Goal: Task Accomplishment & Management: Complete application form

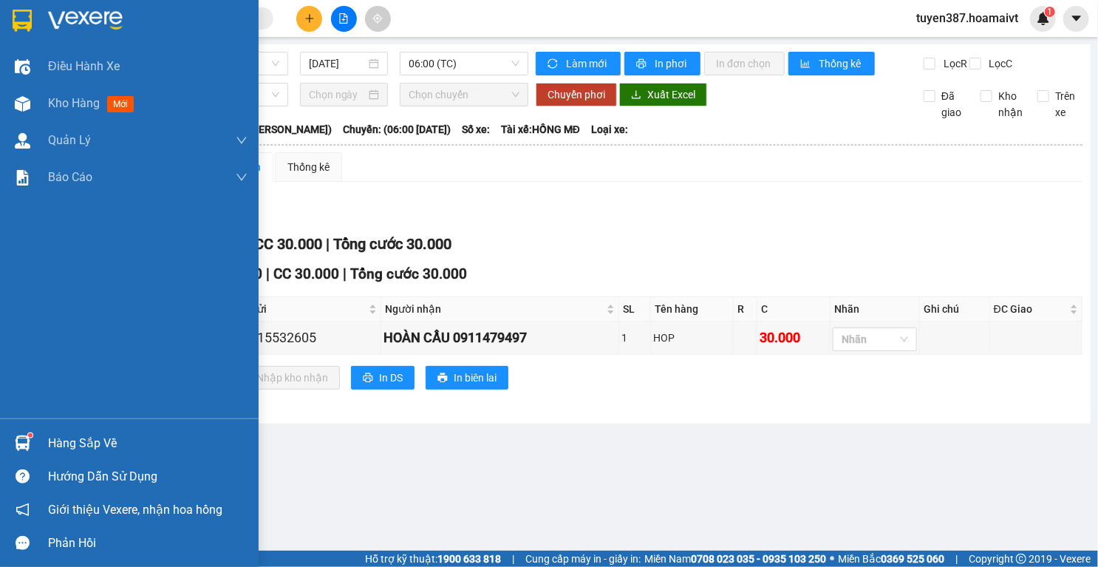
click at [27, 440] on img at bounding box center [23, 443] width 16 height 16
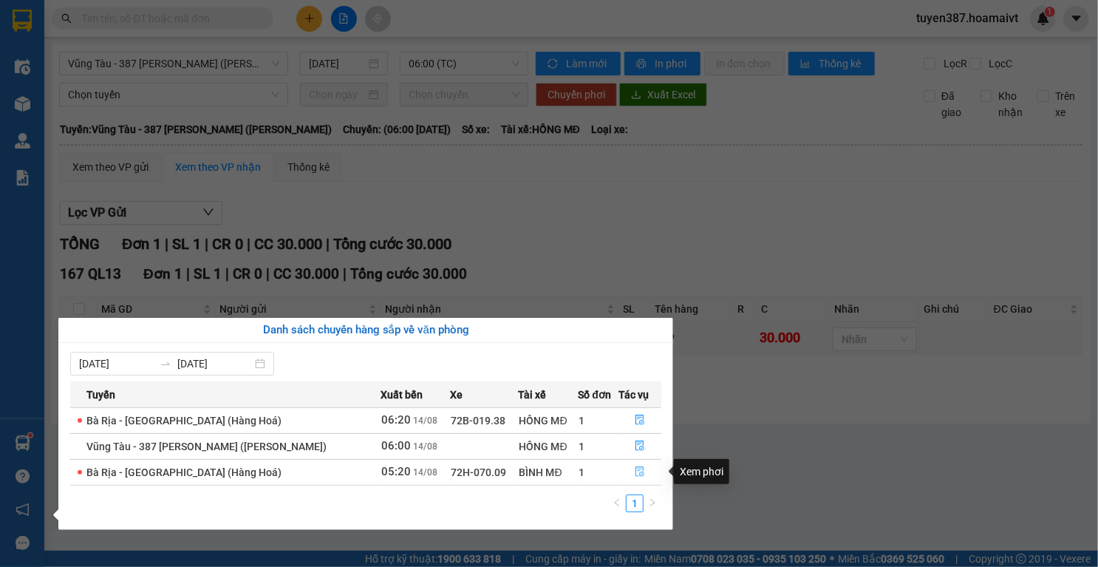
click at [641, 471] on icon "file-done" at bounding box center [640, 471] width 10 height 10
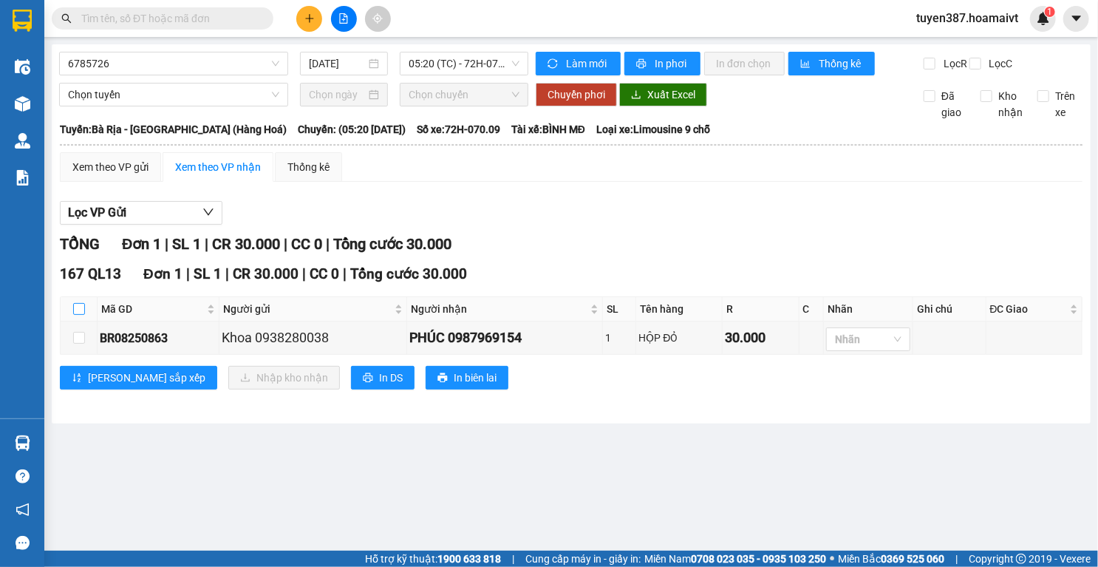
click at [77, 315] on input "checkbox" at bounding box center [79, 309] width 12 height 12
checkbox input "true"
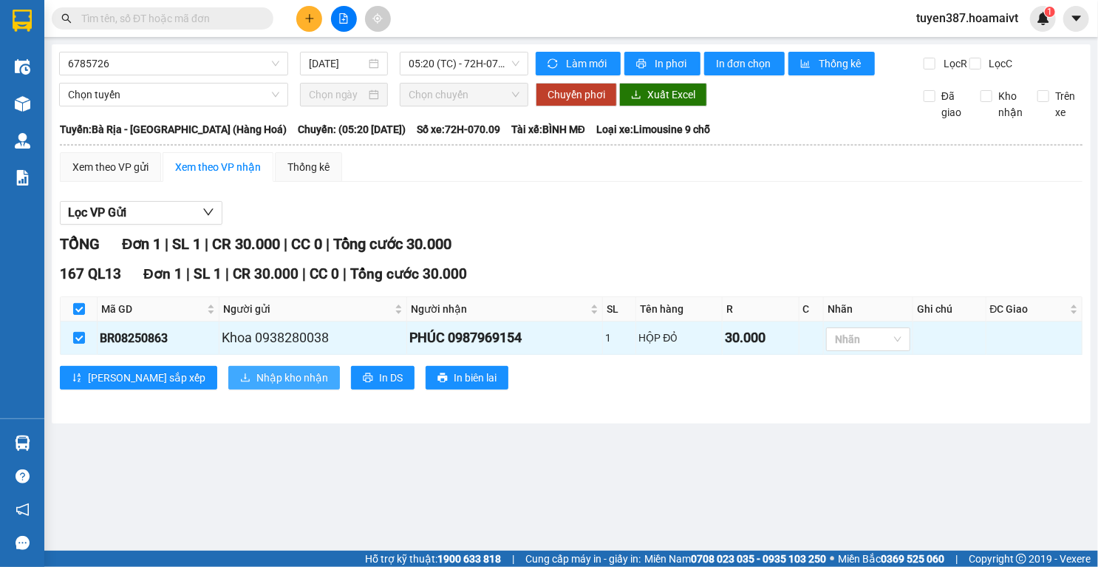
click at [256, 386] on span "Nhập kho nhận" at bounding box center [292, 377] width 72 height 16
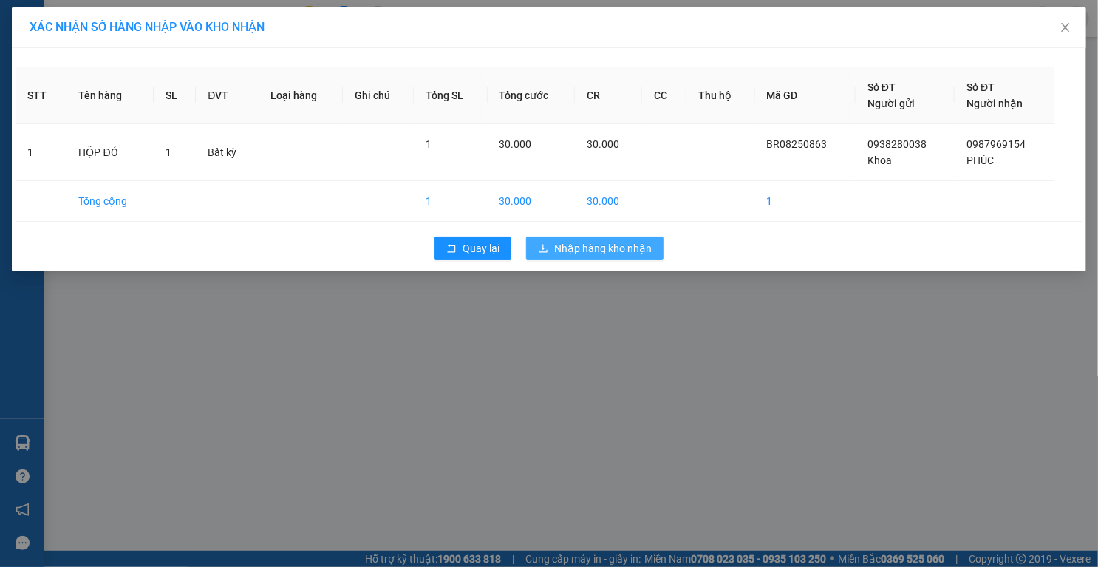
click at [644, 250] on span "Nhập hàng kho nhận" at bounding box center [603, 248] width 98 height 16
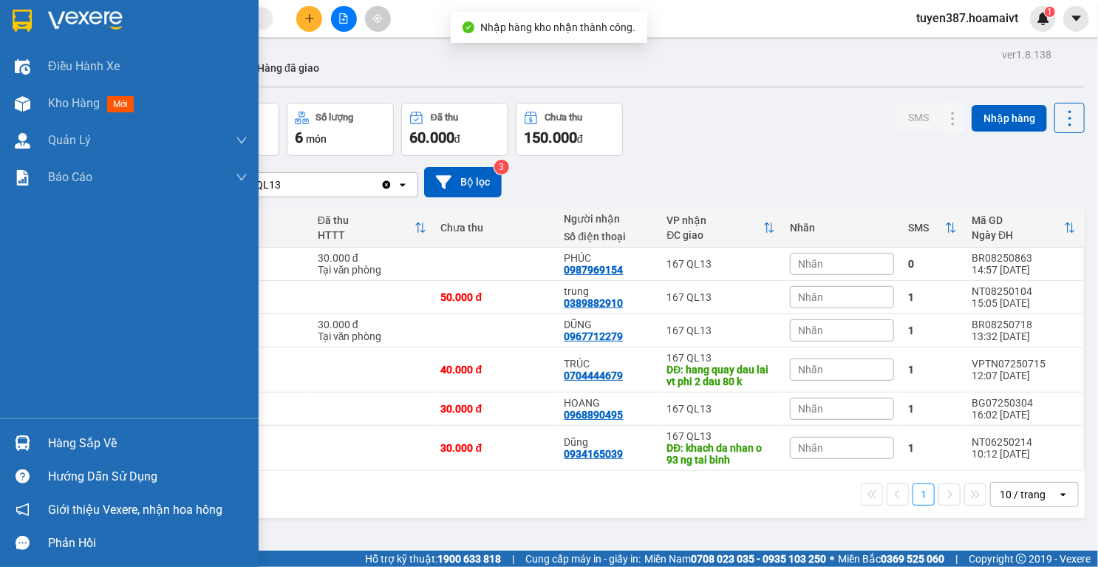
click at [10, 437] on div at bounding box center [23, 443] width 26 height 26
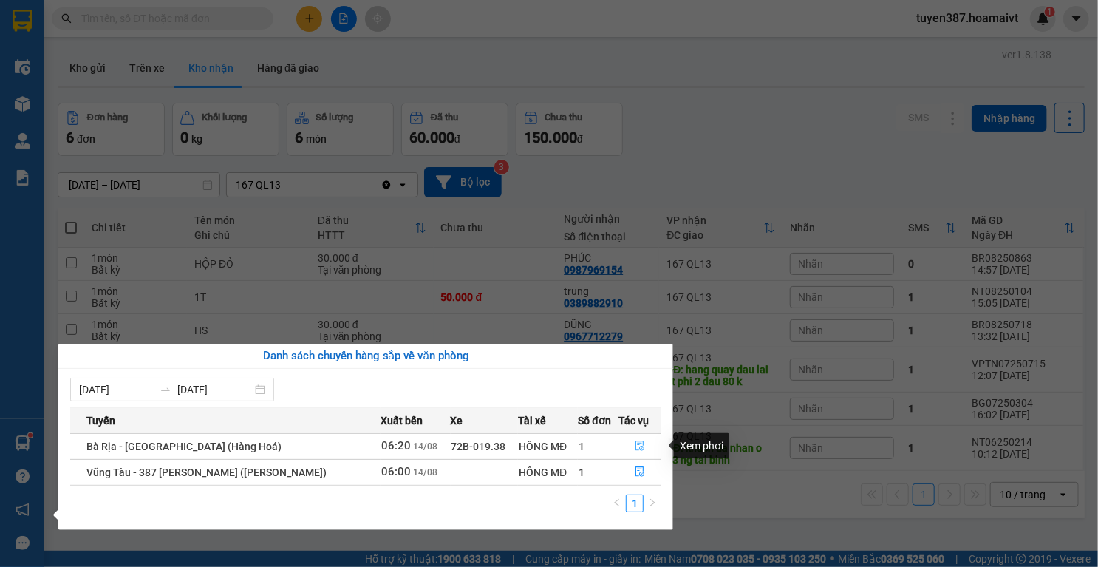
click at [638, 441] on icon "file-done" at bounding box center [639, 446] width 9 height 10
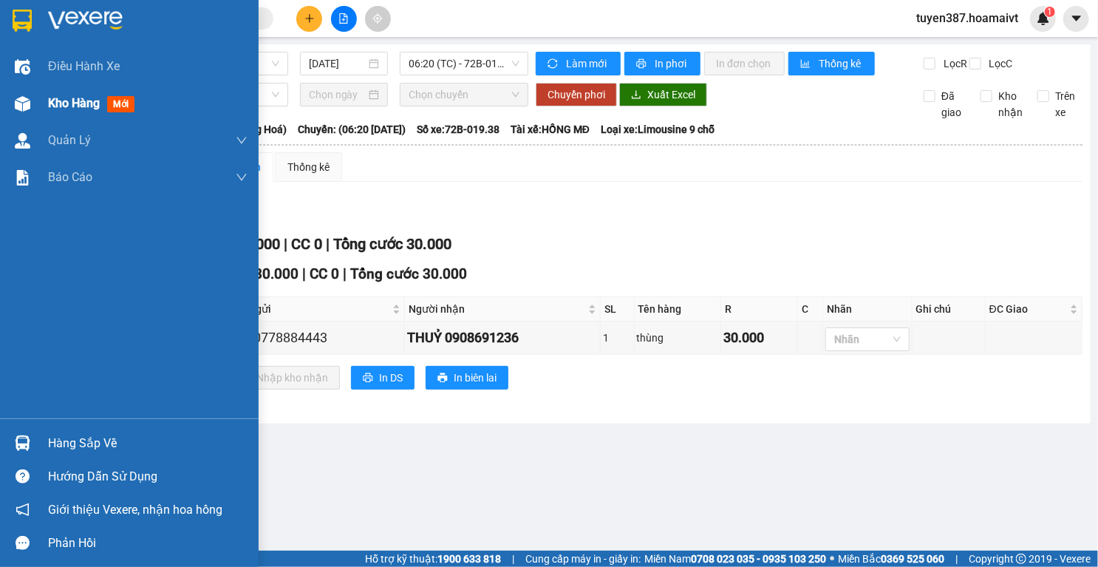
click at [24, 103] on img at bounding box center [23, 104] width 16 height 16
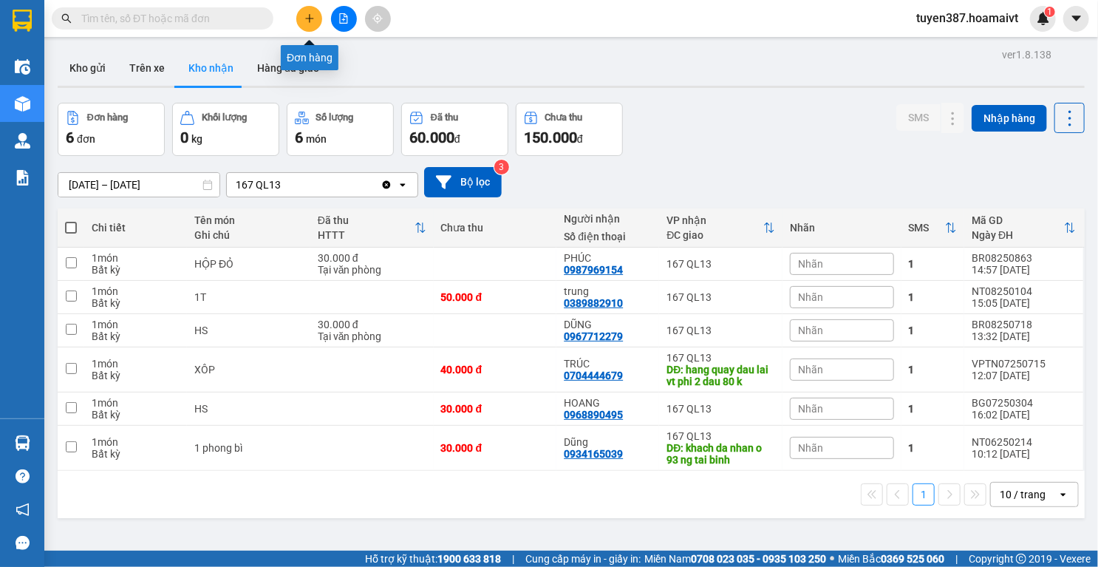
click at [310, 12] on button at bounding box center [309, 19] width 26 height 26
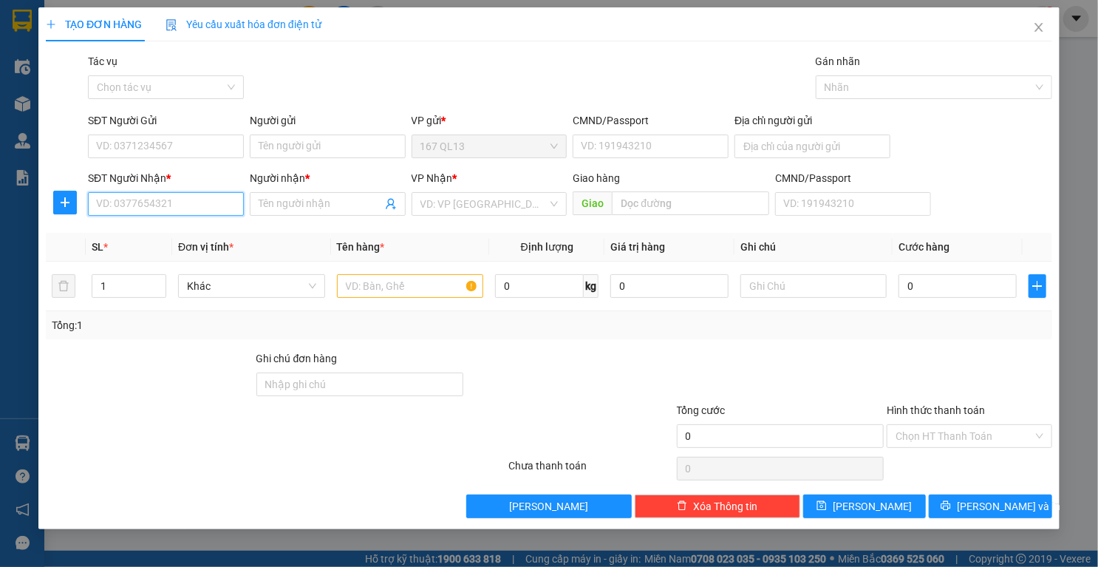
click at [213, 202] on input "SĐT Người Nhận *" at bounding box center [166, 204] width 156 height 24
click at [157, 236] on div "0903704822 - tan" at bounding box center [166, 233] width 138 height 16
type input "0903704822"
type input "tan"
type input "long phuocn"
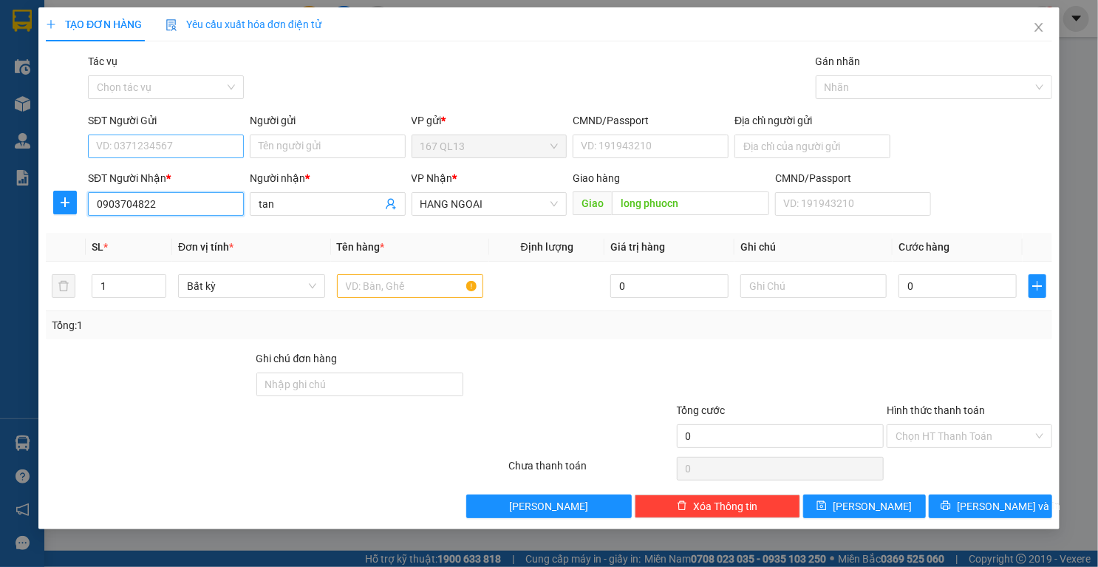
type input "0903704822"
click at [189, 145] on input "SĐT Người Gửi" at bounding box center [166, 146] width 156 height 24
click at [177, 177] on div "0908830516 - ha" at bounding box center [166, 176] width 138 height 16
type input "0908830516"
type input "ha"
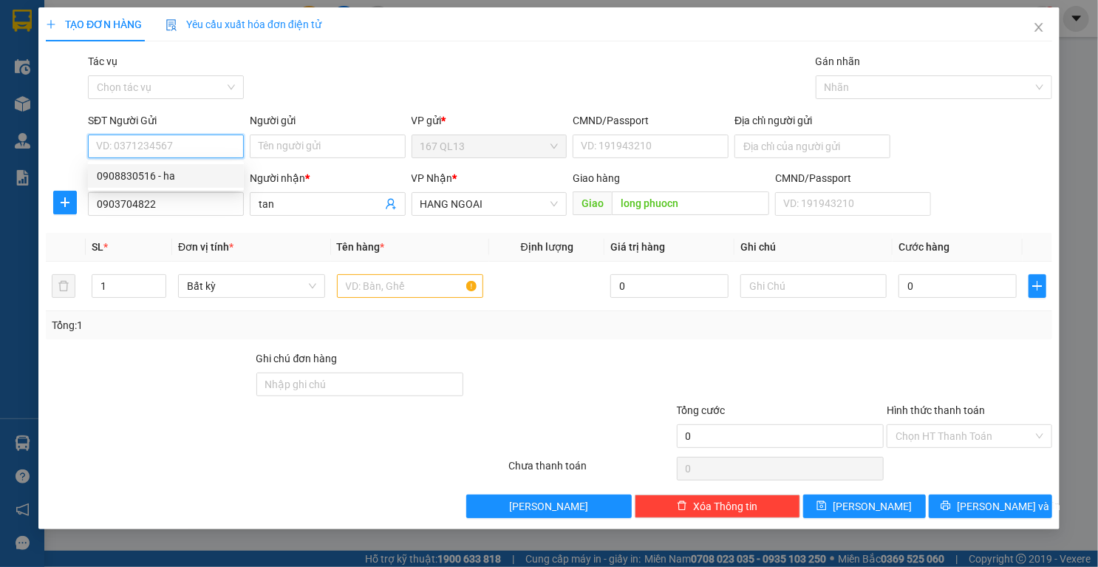
type input "079181033295"
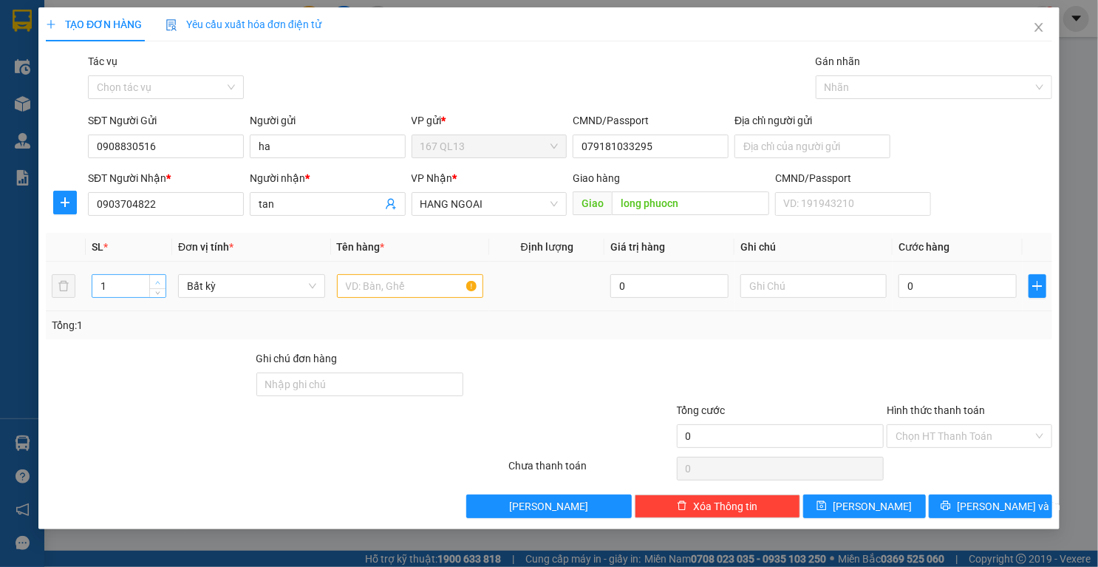
type input "2"
click at [159, 280] on icon "up" at bounding box center [157, 282] width 5 height 5
click at [409, 287] on input "text" at bounding box center [410, 286] width 147 height 24
type input "bao"
click at [839, 291] on input "text" at bounding box center [813, 286] width 147 height 24
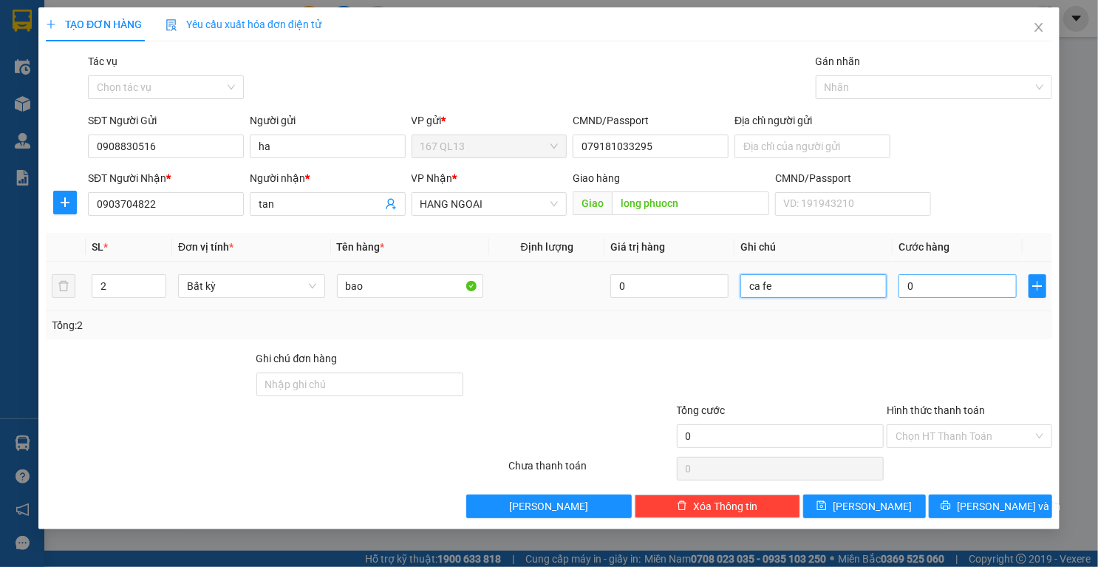
type input "ca fe"
click at [952, 287] on input "0" at bounding box center [957, 286] width 118 height 24
click at [157, 278] on span "up" at bounding box center [158, 282] width 9 height 9
type input "1"
click at [154, 292] on span "down" at bounding box center [158, 291] width 9 height 9
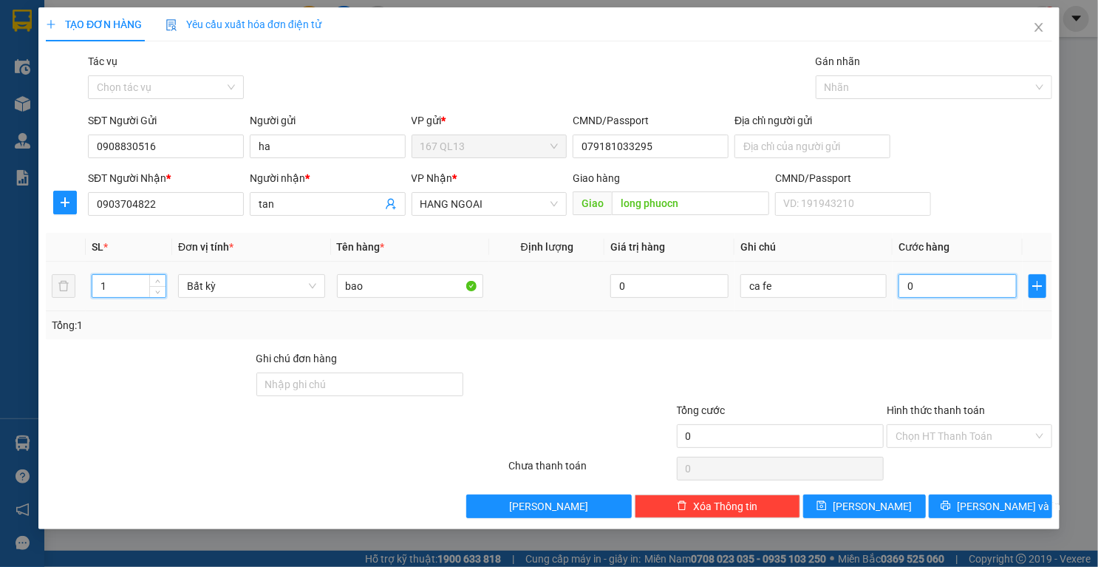
click at [955, 286] on input "0" at bounding box center [957, 286] width 118 height 24
click at [955, 281] on input "0" at bounding box center [957, 286] width 118 height 24
type input "06"
type input "6"
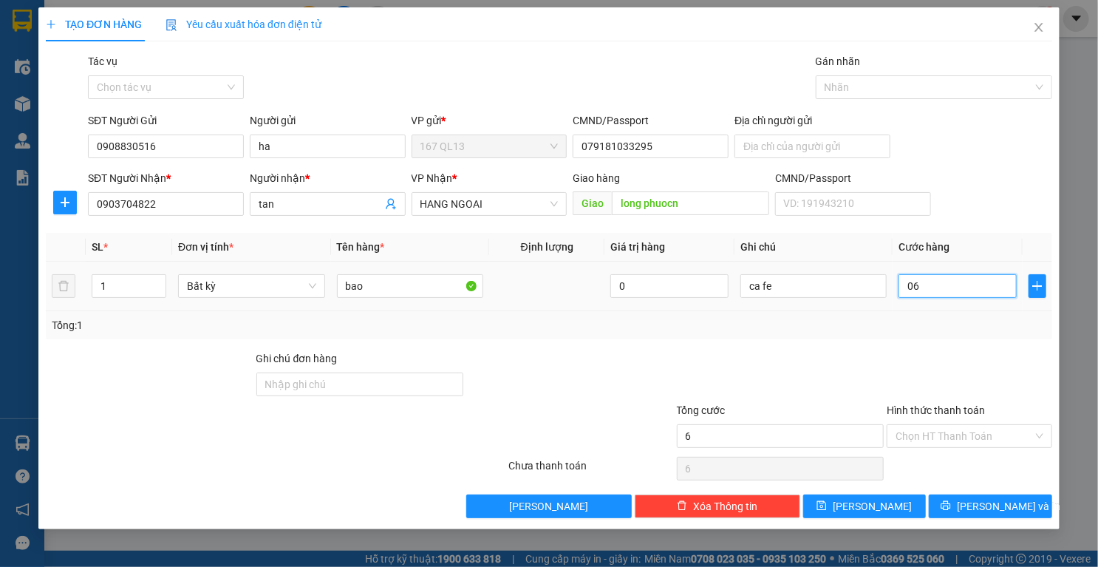
type input "060"
type input "60"
type input "06"
type input "6"
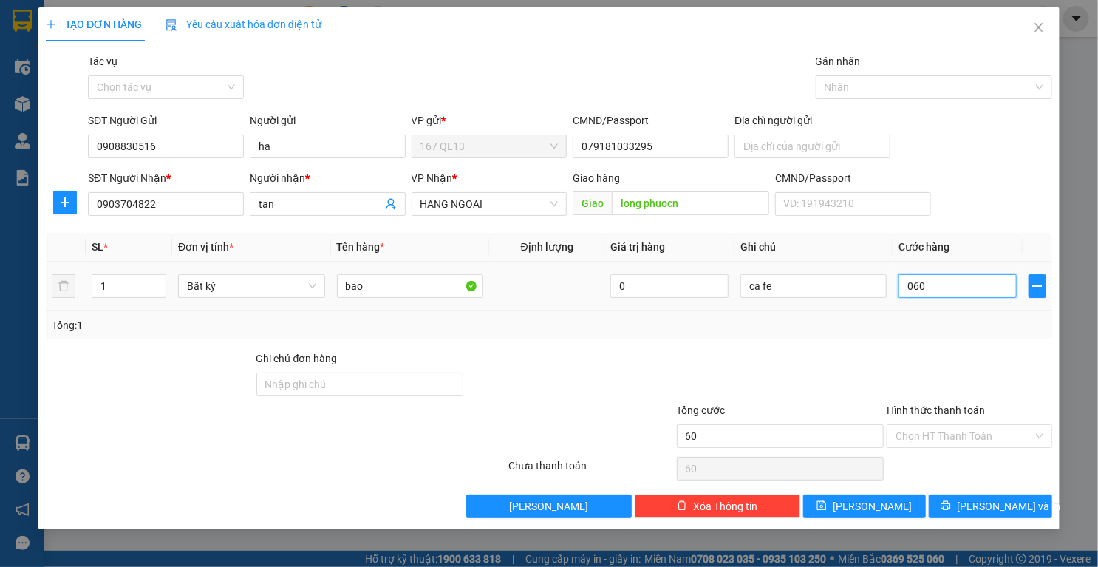
type input "6"
type input "0"
click at [901, 281] on input "0" at bounding box center [957, 286] width 118 height 24
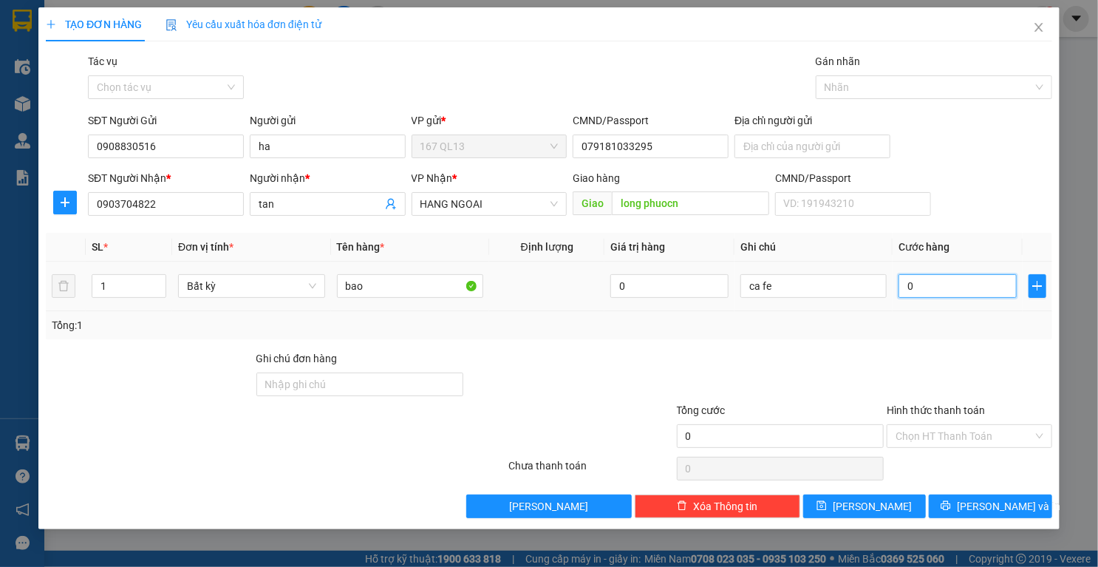
type input "60"
type input "60.000"
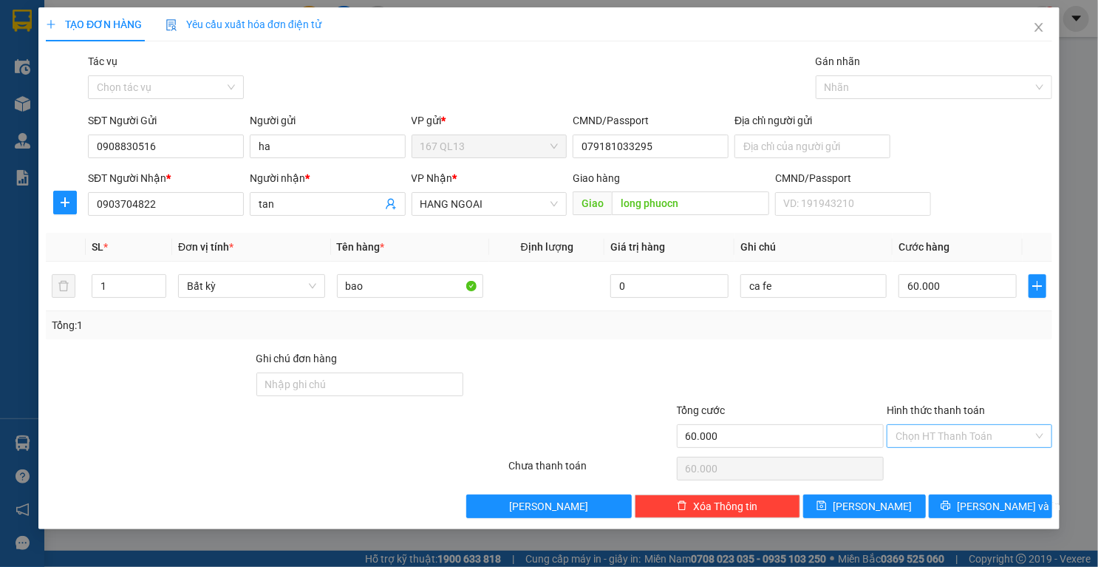
click at [974, 428] on input "Hình thức thanh toán" at bounding box center [963, 436] width 137 height 22
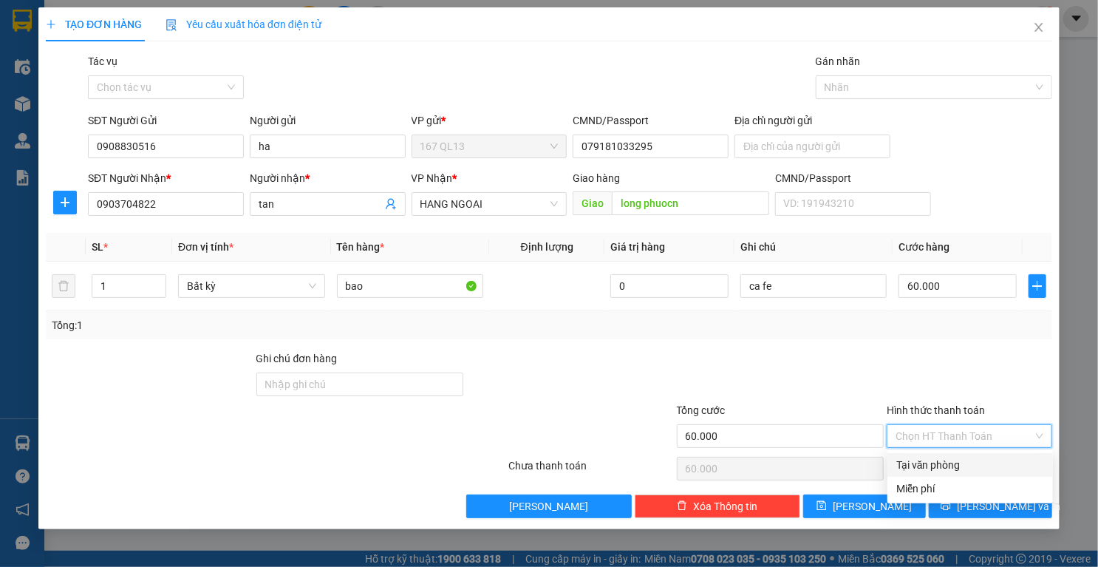
click at [953, 464] on div "Tại văn phòng" at bounding box center [970, 465] width 148 height 16
type input "0"
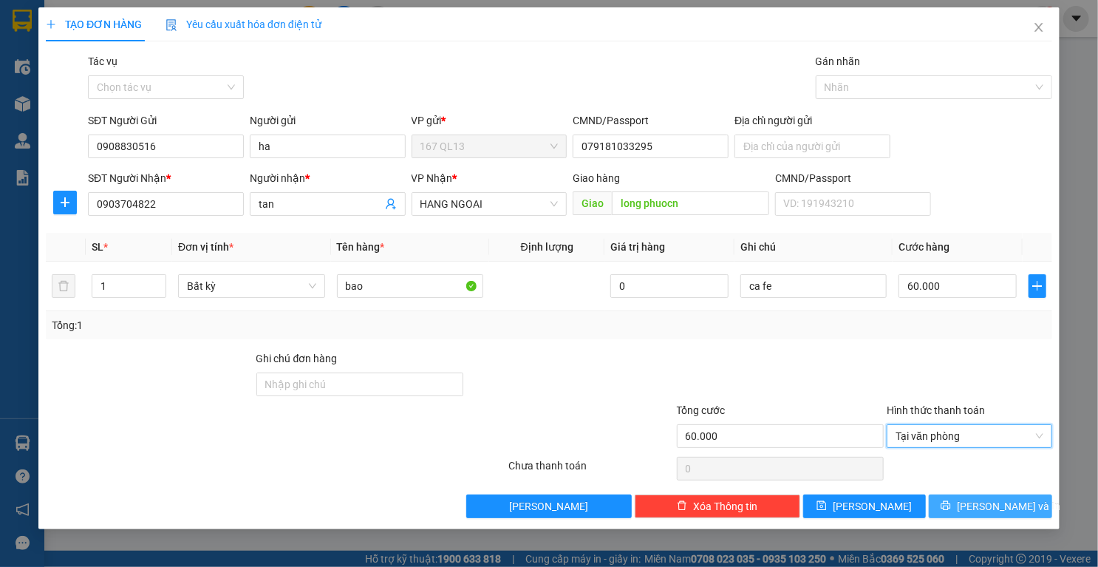
click at [949, 508] on button "[PERSON_NAME] và In" at bounding box center [990, 506] width 123 height 24
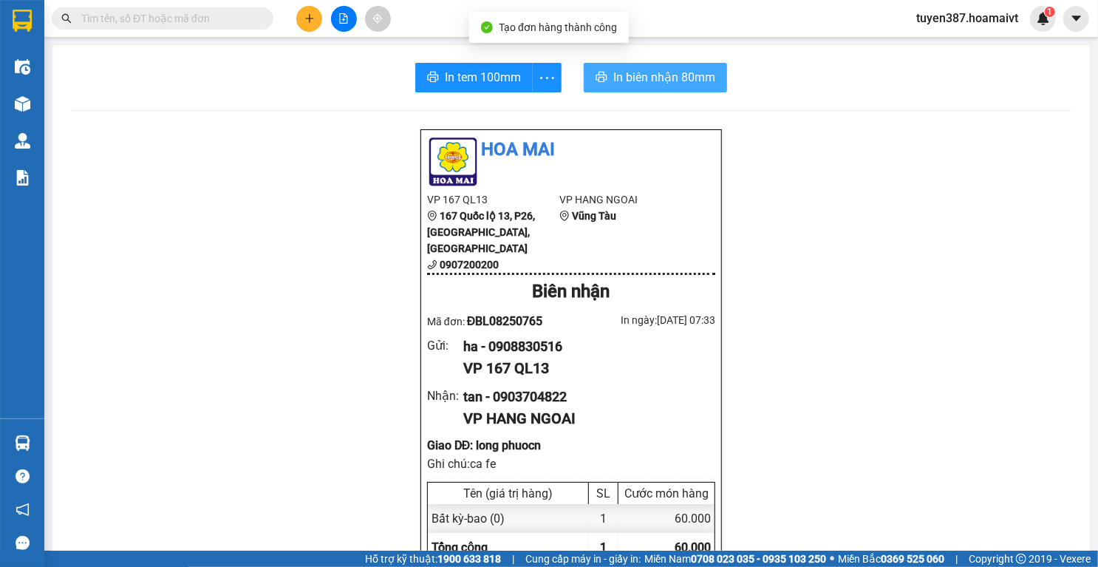
click at [613, 74] on span "In biên nhận 80mm" at bounding box center [664, 77] width 102 height 18
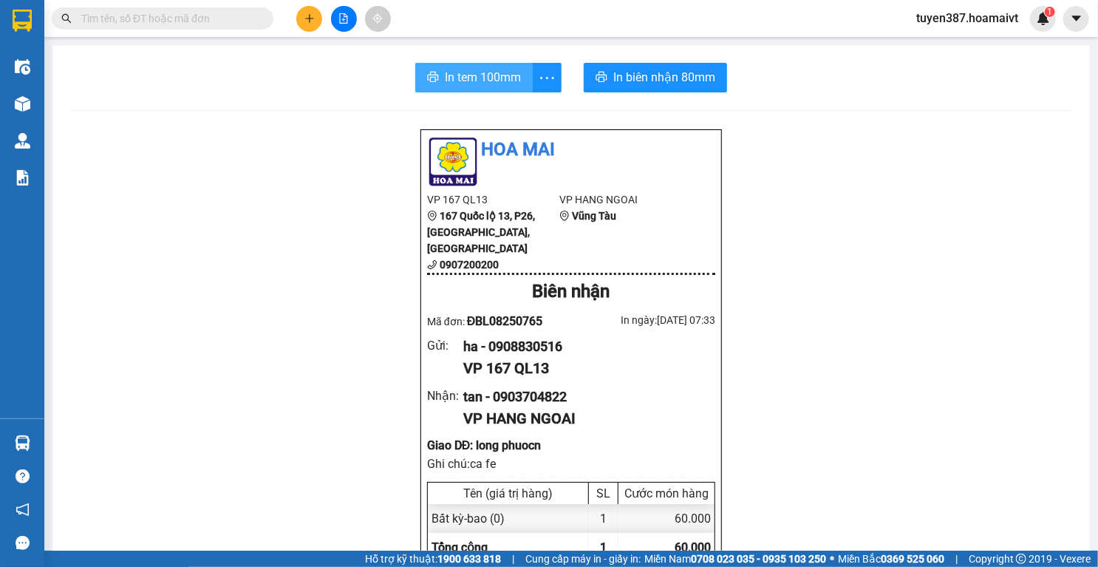
click at [473, 68] on span "In tem 100mm" at bounding box center [483, 77] width 76 height 18
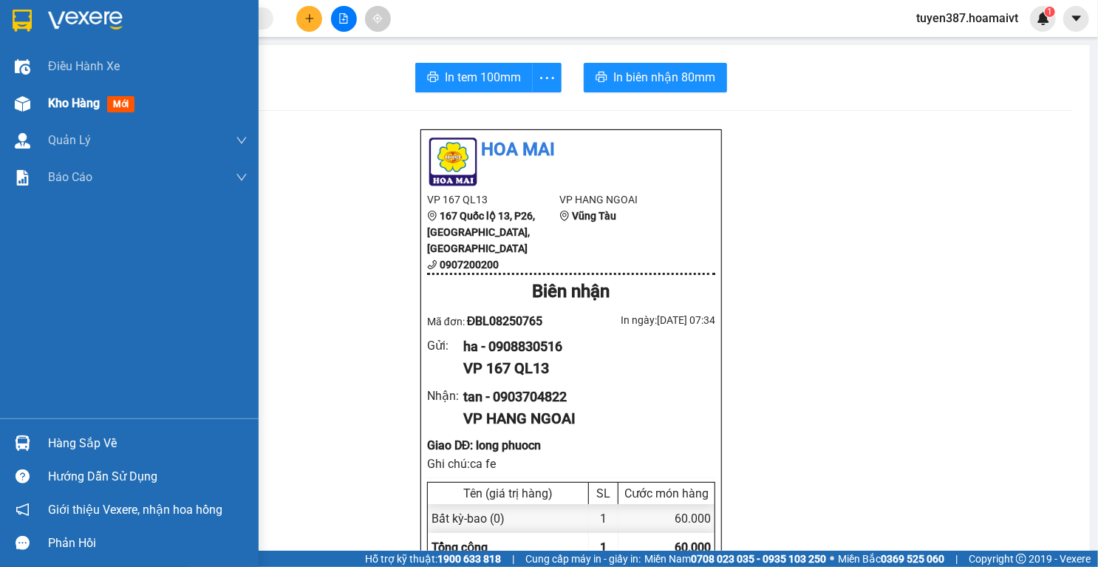
click at [21, 98] on img at bounding box center [23, 104] width 16 height 16
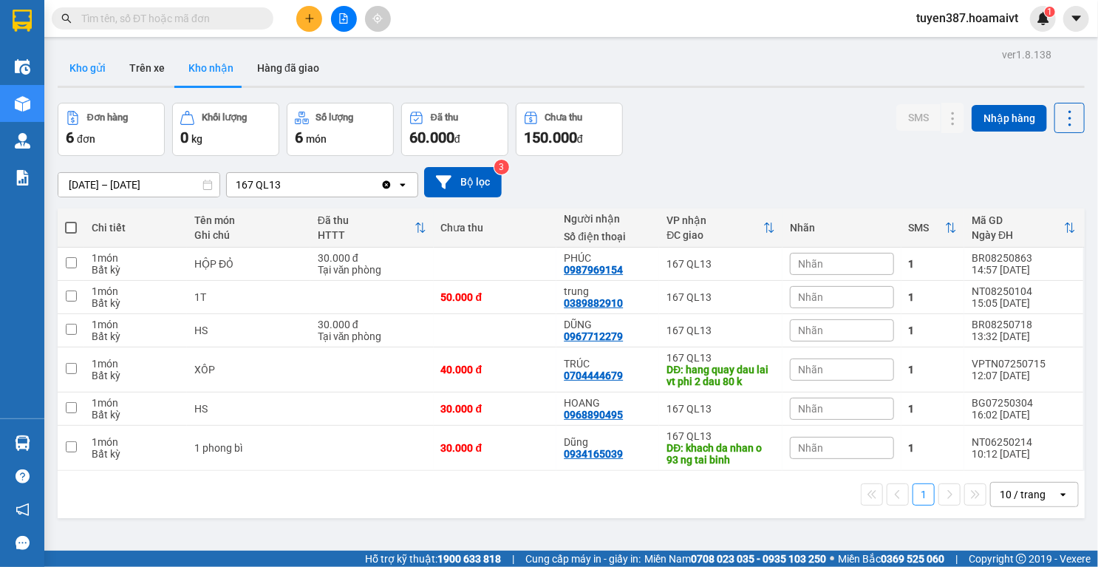
click at [77, 64] on button "Kho gửi" at bounding box center [88, 67] width 60 height 35
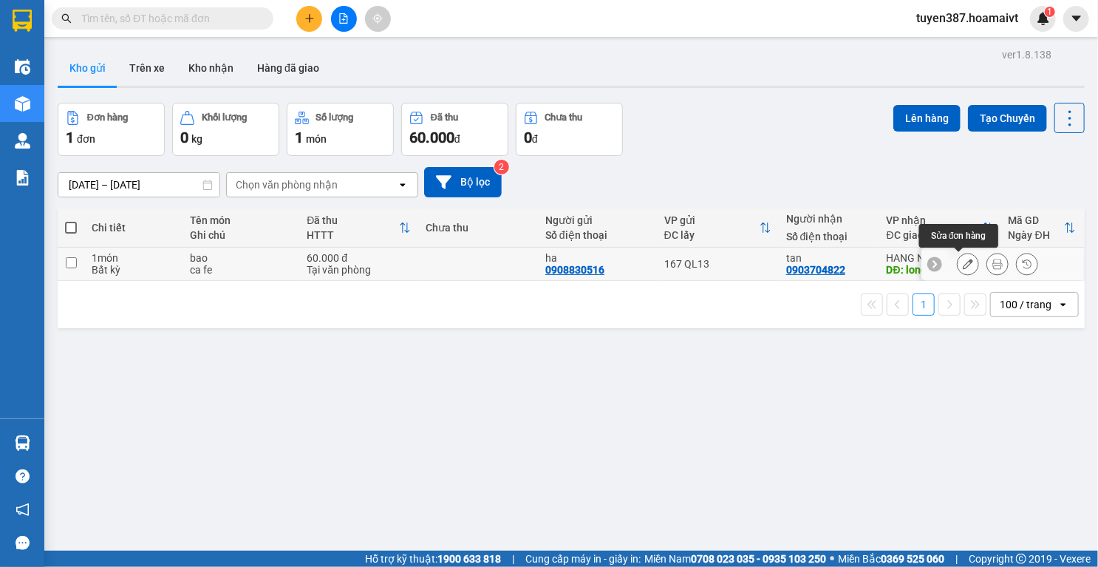
click at [957, 264] on button at bounding box center [967, 264] width 21 height 26
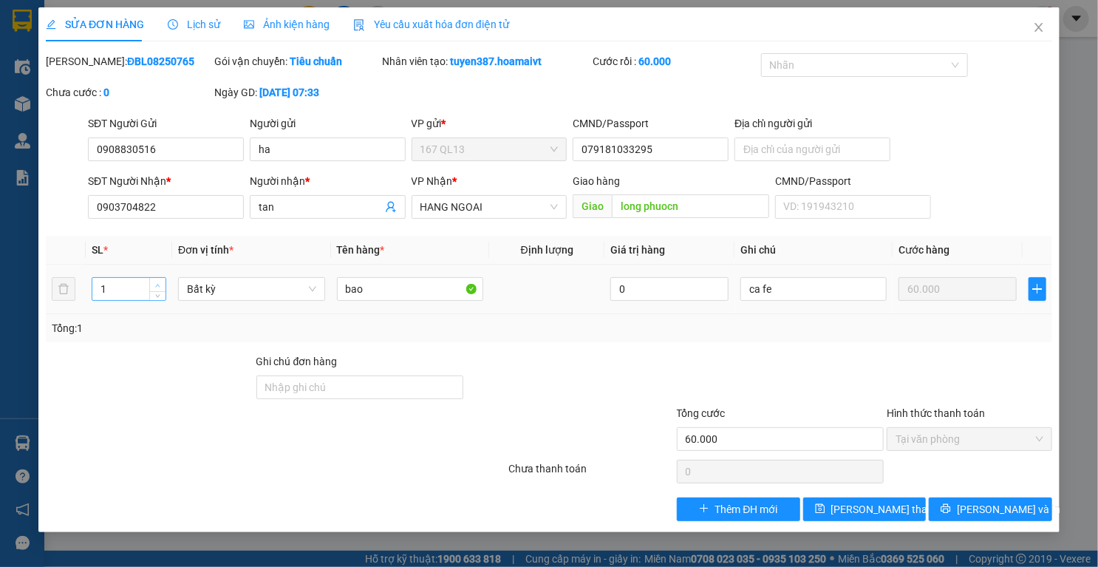
type input "2"
click at [157, 281] on span "up" at bounding box center [158, 285] width 9 height 9
click at [861, 510] on span "[PERSON_NAME] thay đổi" at bounding box center [890, 509] width 118 height 16
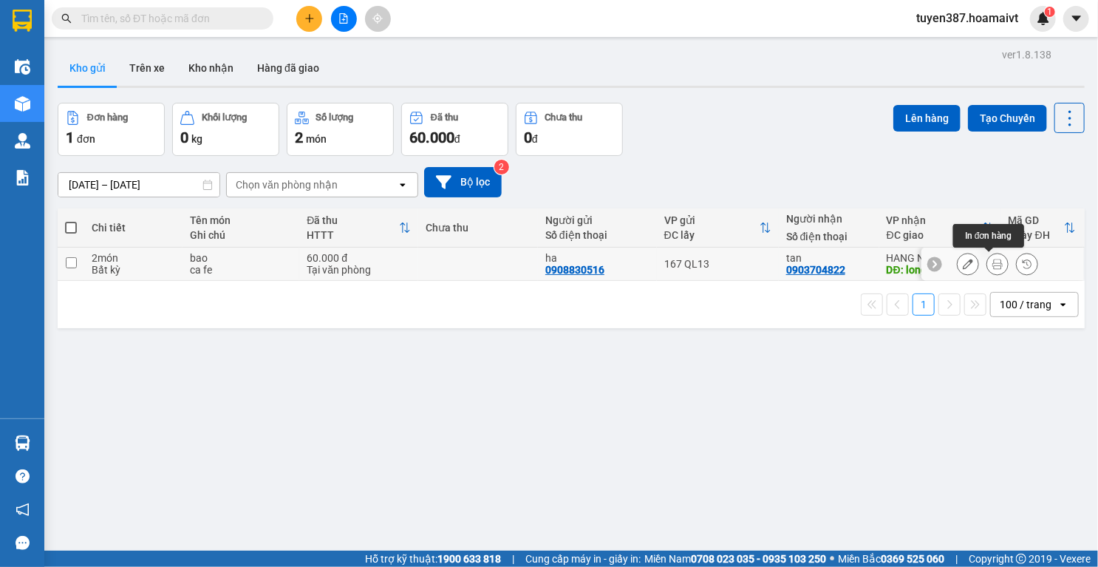
click at [992, 263] on icon at bounding box center [997, 264] width 10 height 10
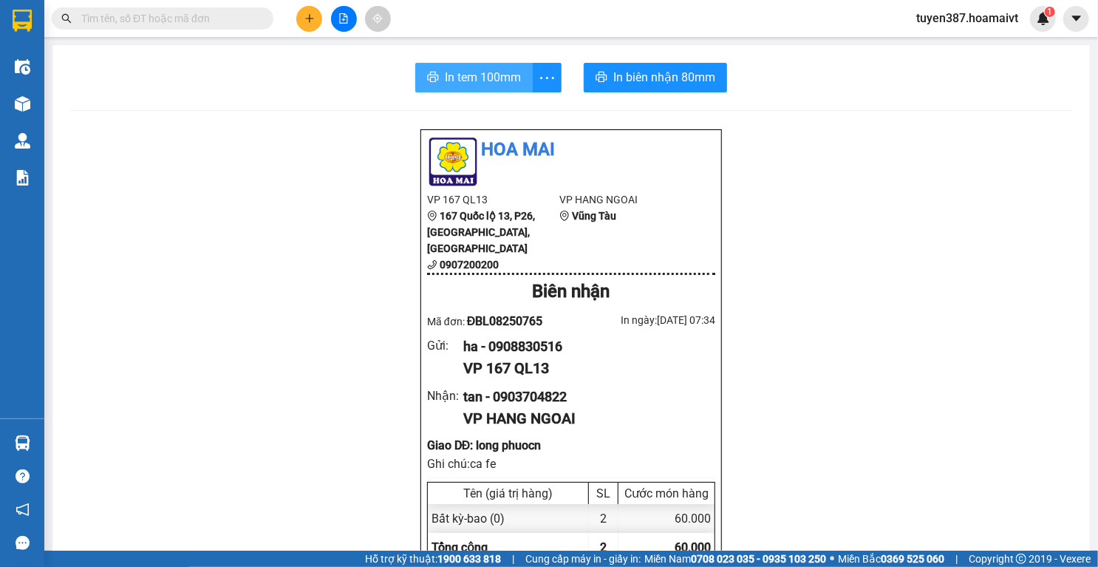
click at [486, 72] on span "In tem 100mm" at bounding box center [483, 77] width 76 height 18
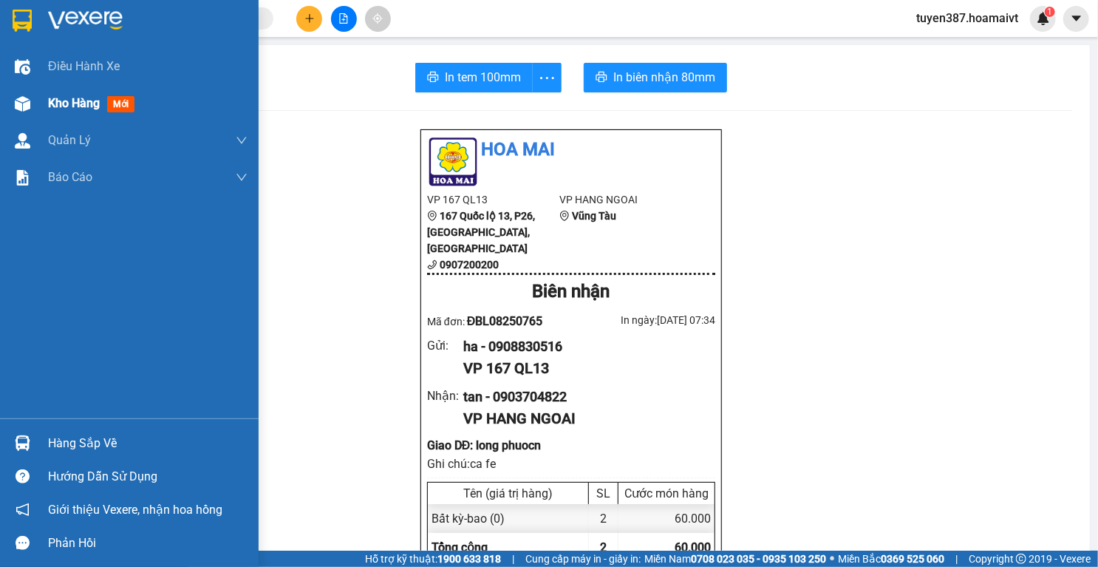
click at [10, 95] on div at bounding box center [23, 104] width 26 height 26
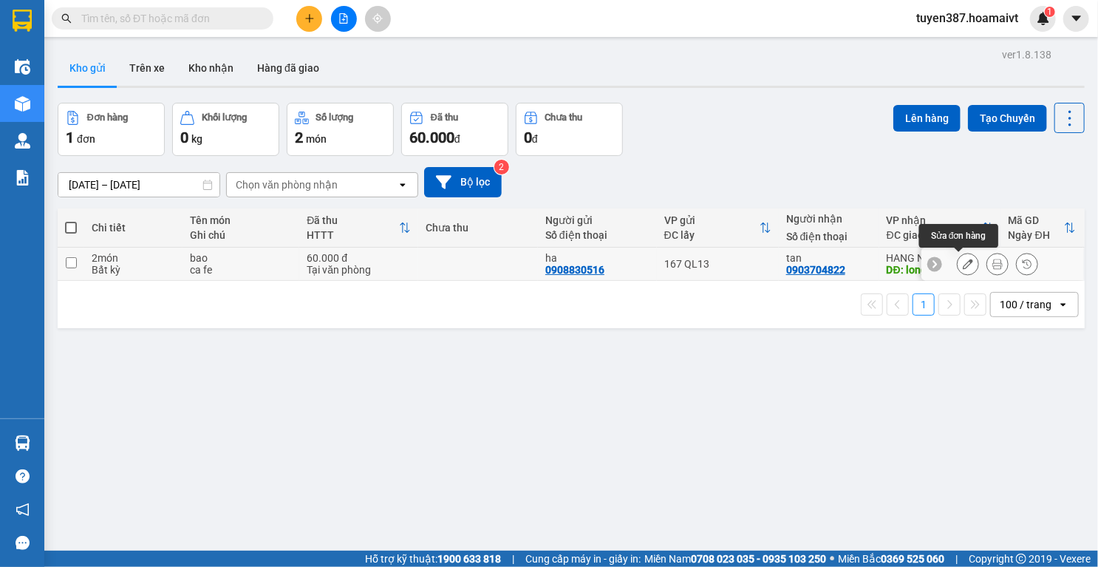
click at [963, 263] on icon at bounding box center [968, 264] width 10 height 10
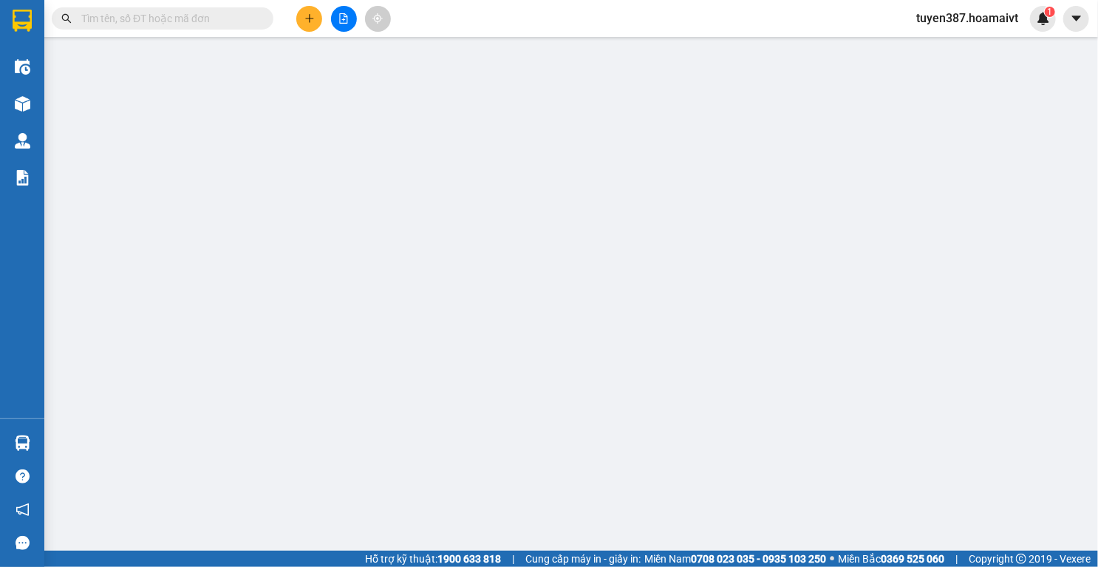
type input "0908830516"
type input "ha"
type input "079181033295"
type input "0903704822"
type input "tan"
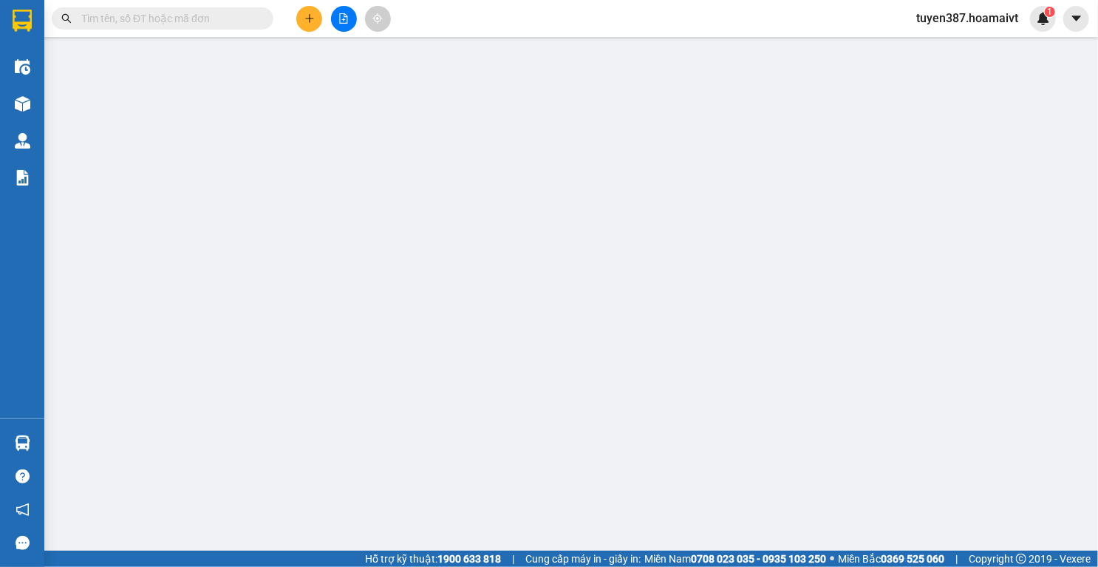
type input "long phuocn"
type input "60.000"
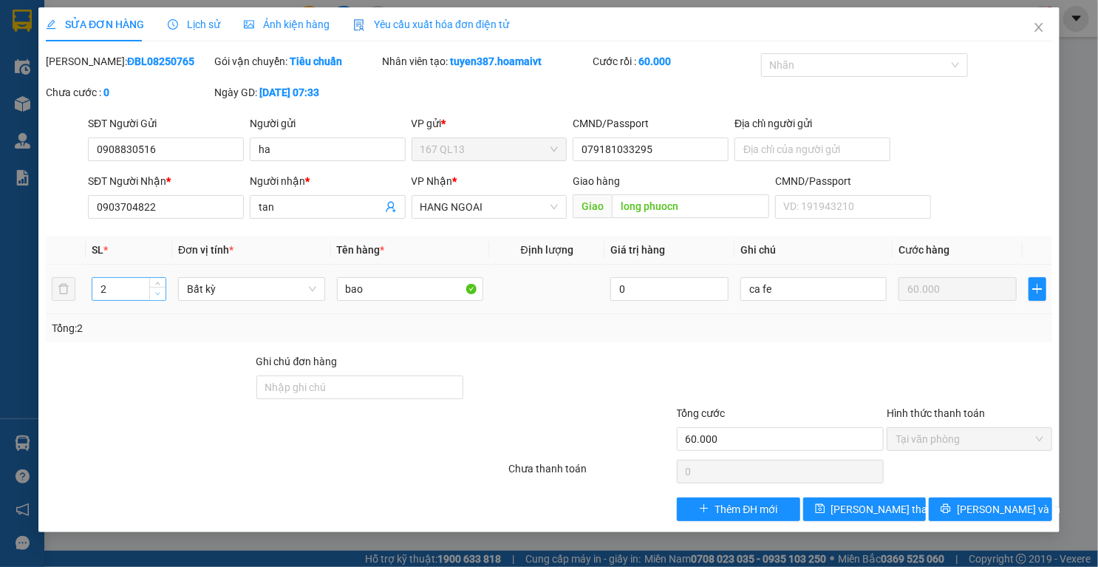
type input "1"
click at [158, 296] on span "down" at bounding box center [158, 294] width 9 height 9
click at [869, 511] on span "[PERSON_NAME] thay đổi" at bounding box center [890, 509] width 118 height 16
